Goal: Task Accomplishment & Management: Complete application form

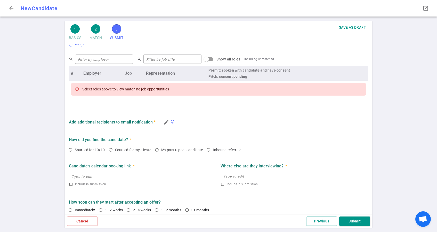
scroll to position [206, 0]
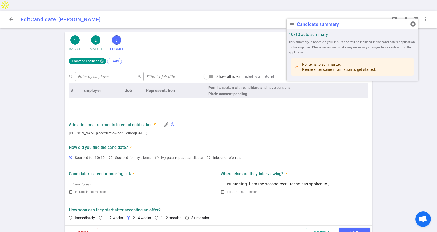
type textarea "His main goal is learning and he's not learning enough in his current situation…"
type textarea "None"
radio input "true"
type textarea "Just starting. I am the second recruiter he has spoken to ,"
radio input "true"
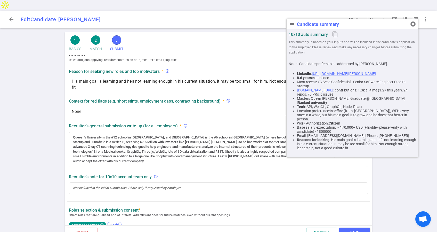
scroll to position [13, 0]
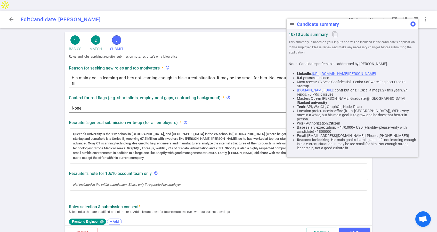
click at [410, 23] on button "cancel" at bounding box center [413, 24] width 10 height 10
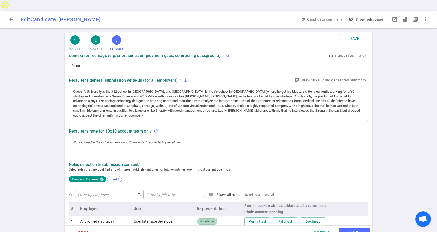
scroll to position [0, 0]
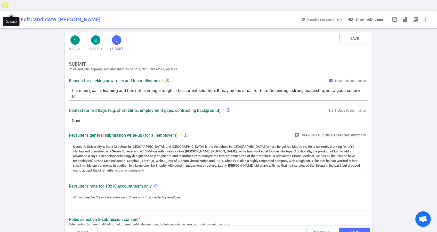
click at [10, 16] on span "arrow_back" at bounding box center [11, 19] width 6 height 6
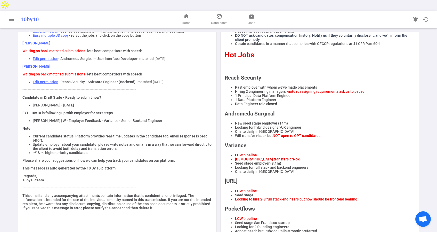
scroll to position [53, 0]
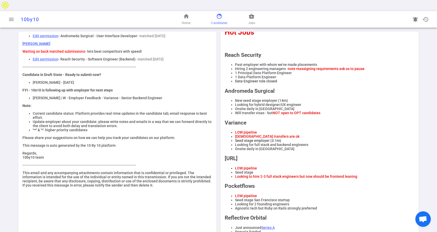
click at [219, 13] on span "face" at bounding box center [219, 16] width 6 height 6
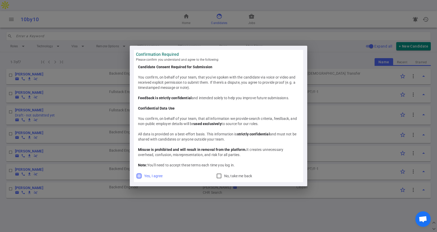
click at [139, 174] on input "Yes, I agree" at bounding box center [139, 176] width 6 height 6
checkbox input "true"
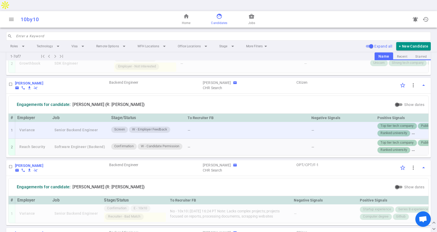
scroll to position [327, 0]
